Goal: Task Accomplishment & Management: Use online tool/utility

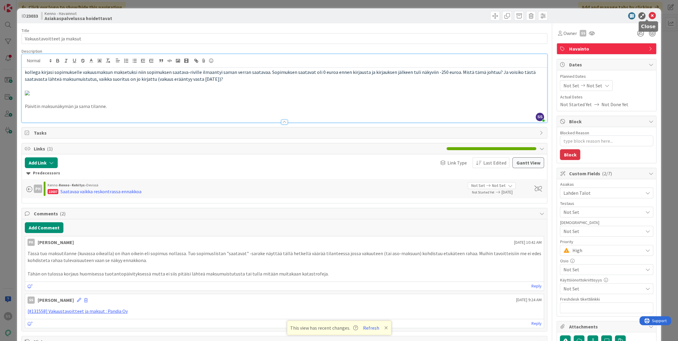
click at [648, 15] on icon at bounding box center [651, 15] width 7 height 7
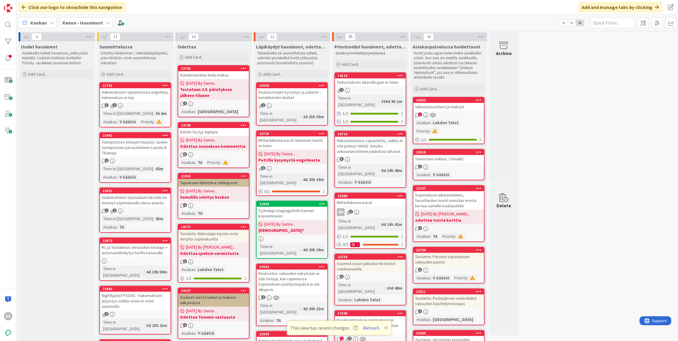
click at [466, 109] on div "Vakuustavoitteet ja maksut" at bounding box center [448, 107] width 71 height 8
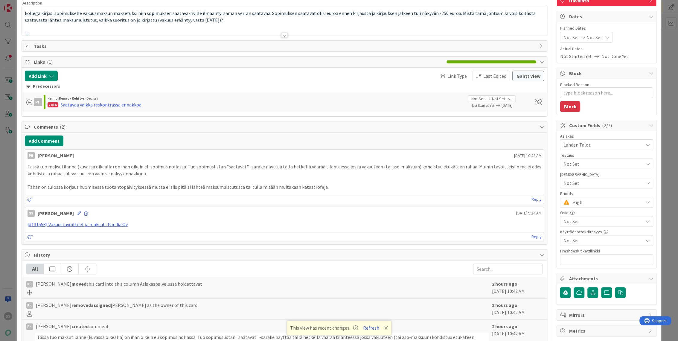
scroll to position [33, 0]
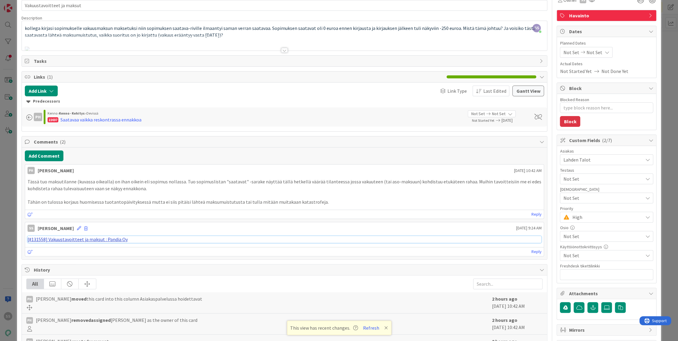
click at [111, 240] on link "[#131558] Vakuustavoitteet ja maksut : Pandia Oy" at bounding box center [77, 239] width 100 height 6
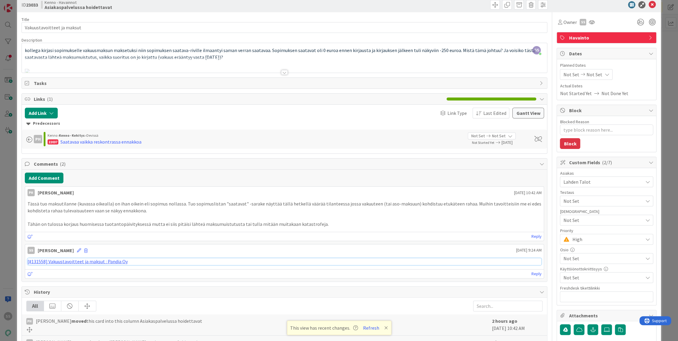
scroll to position [0, 0]
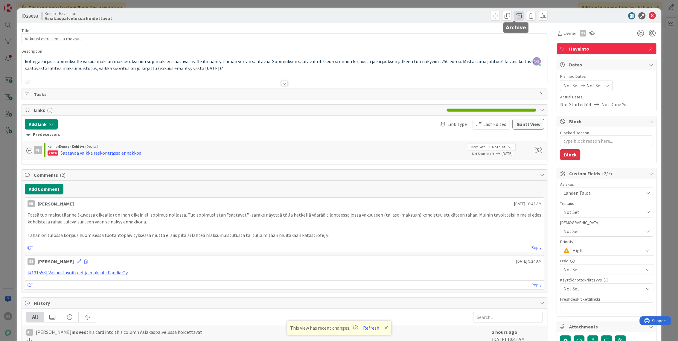
click at [514, 16] on span at bounding box center [519, 16] width 10 height 10
click at [524, 41] on button "Archive" at bounding box center [529, 44] width 24 height 11
type textarea "x"
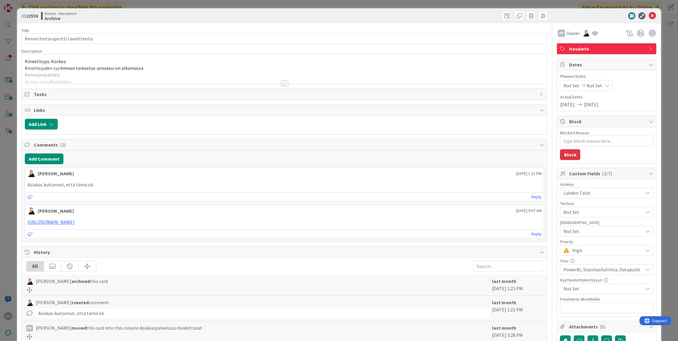
type textarea "x"
